Goal: Navigation & Orientation: Understand site structure

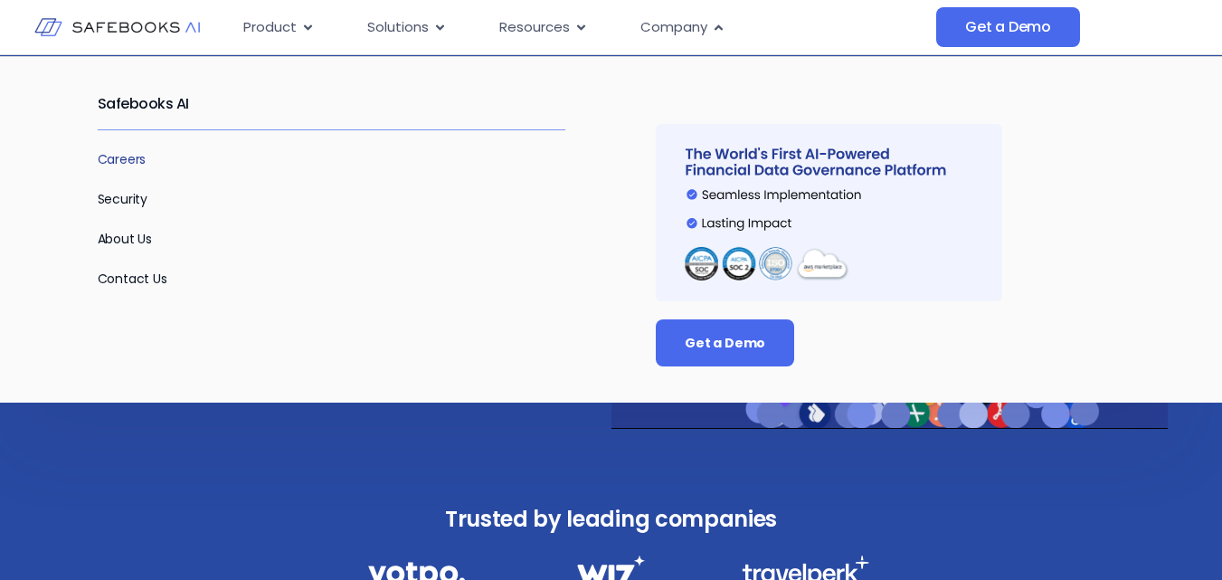
click at [120, 156] on link "Careers" at bounding box center [122, 159] width 49 height 18
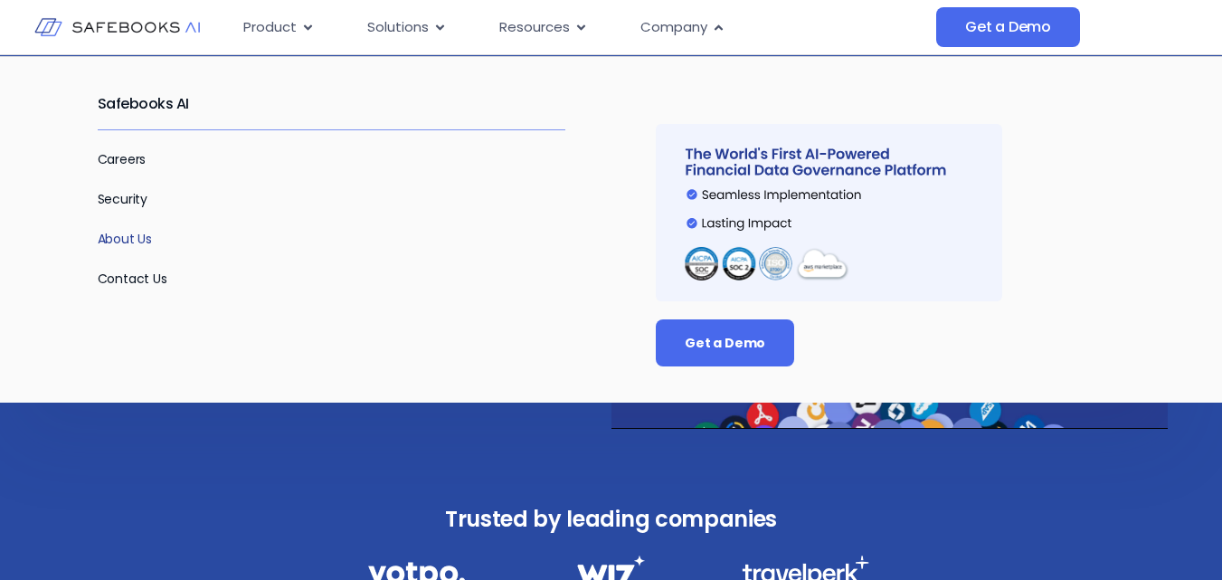
drag, startPoint x: 110, startPoint y: 245, endPoint x: 117, endPoint y: 289, distance: 44.8
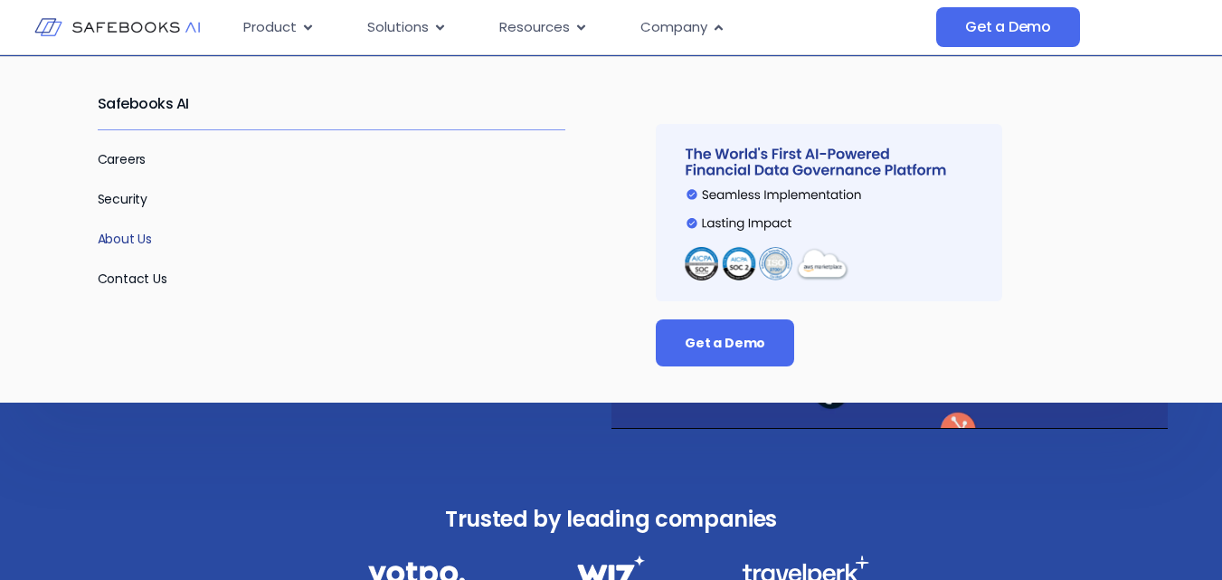
click at [111, 245] on link "About Us" at bounding box center [125, 239] width 55 height 18
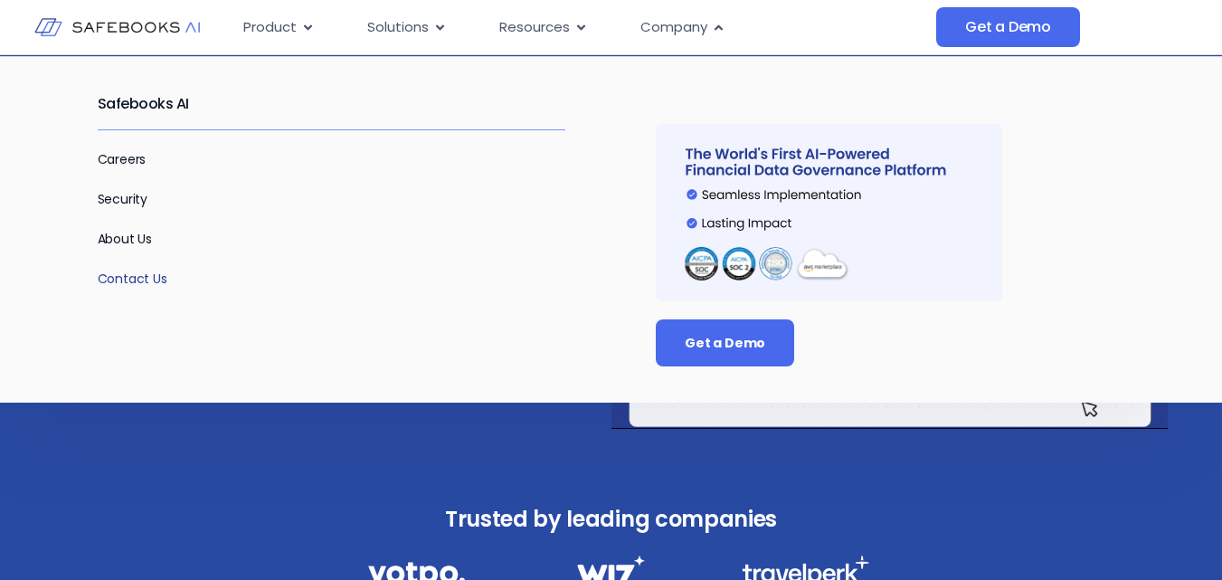
click at [126, 285] on link "Contact Us" at bounding box center [133, 279] width 70 height 18
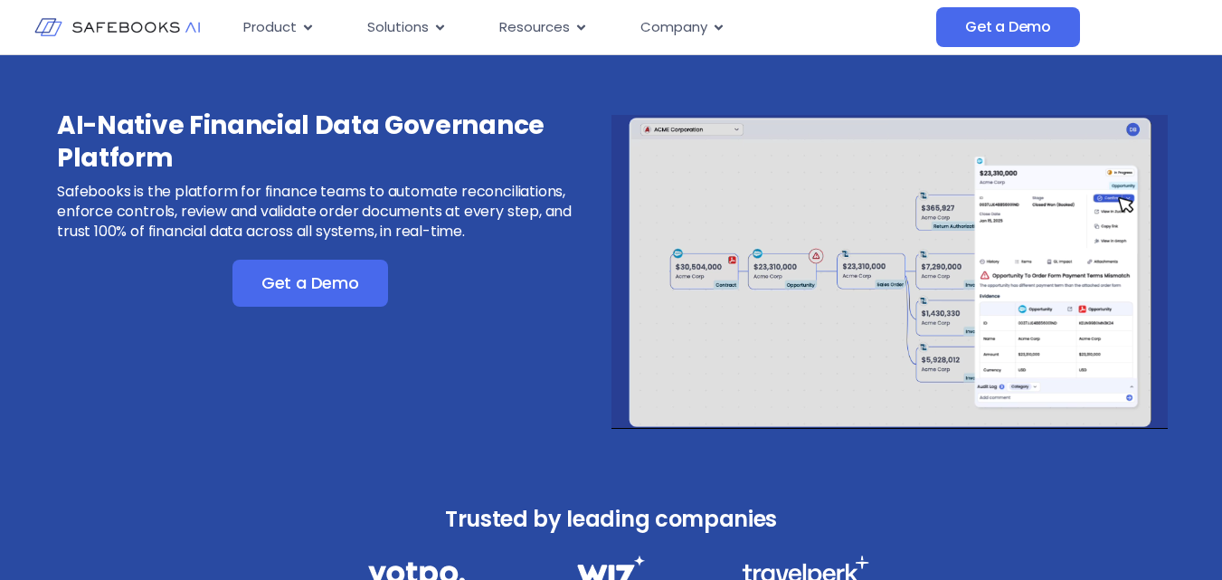
scroll to position [4680, 0]
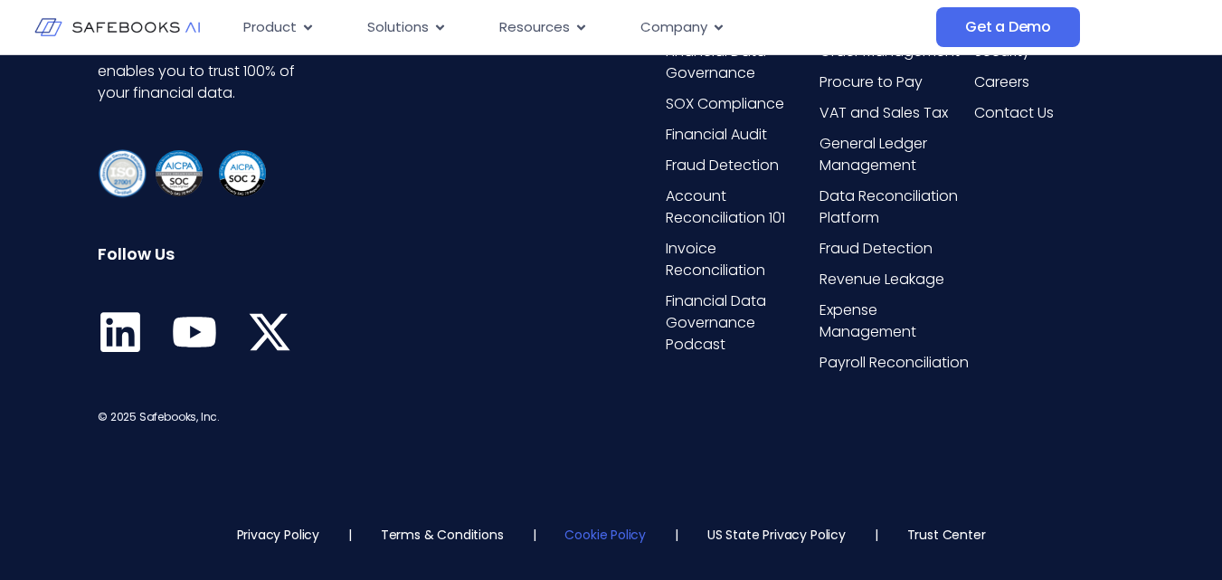
click at [609, 539] on link "Cookie Policy" at bounding box center [604, 534] width 81 height 18
click at [460, 534] on link "Terms & Conditions" at bounding box center [442, 534] width 123 height 18
click at [279, 537] on link "Privacy Policy" at bounding box center [278, 534] width 82 height 18
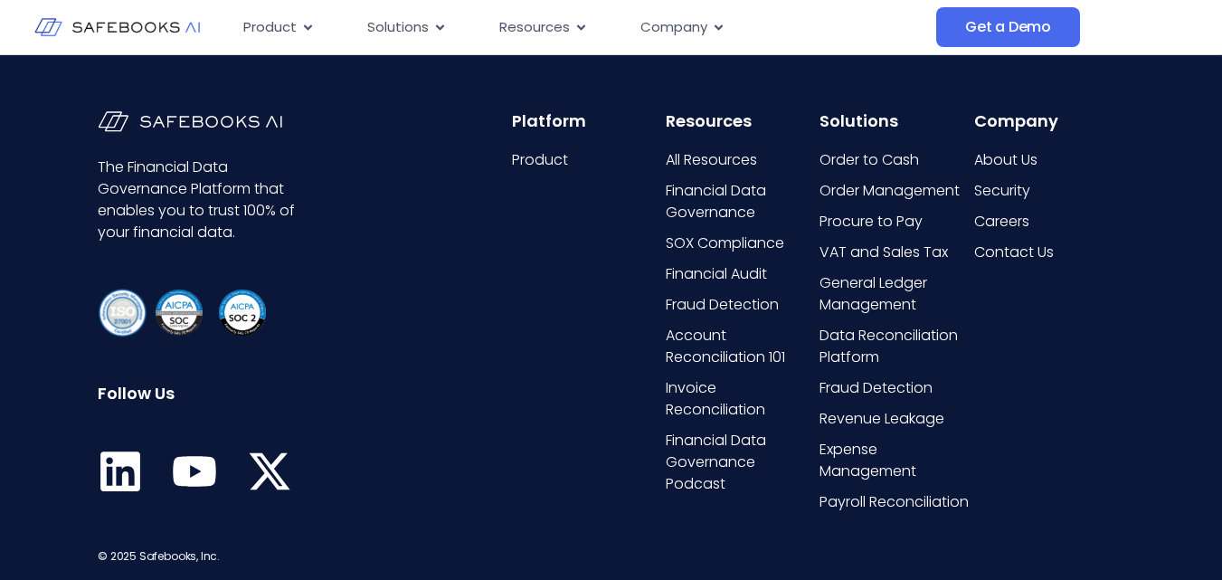
scroll to position [4410, 0]
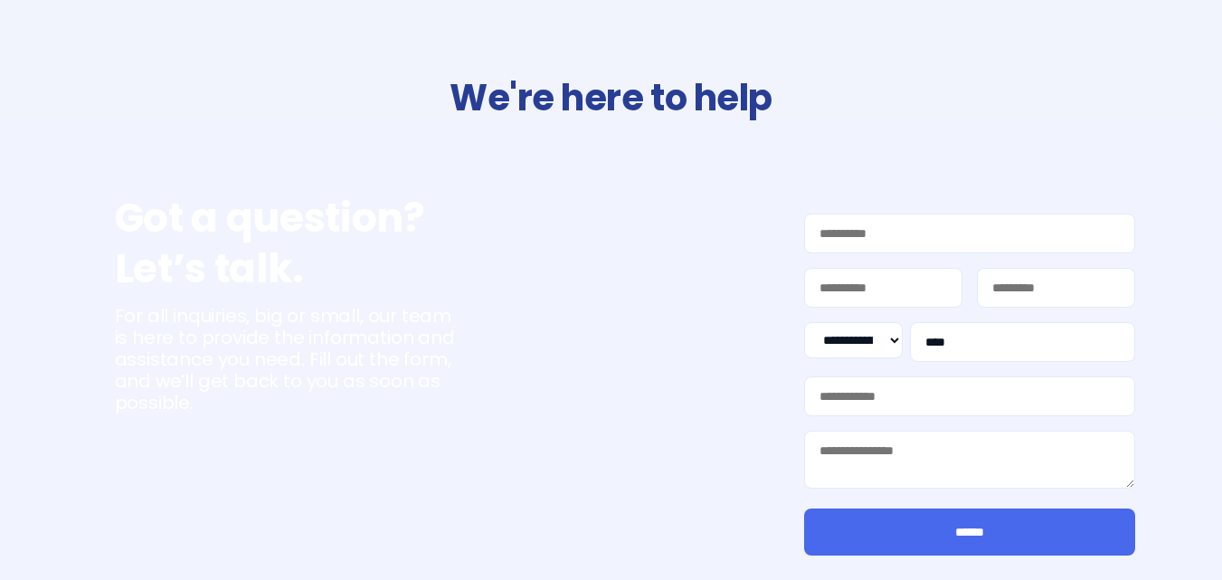
select select "**"
